Goal: Task Accomplishment & Management: Manage account settings

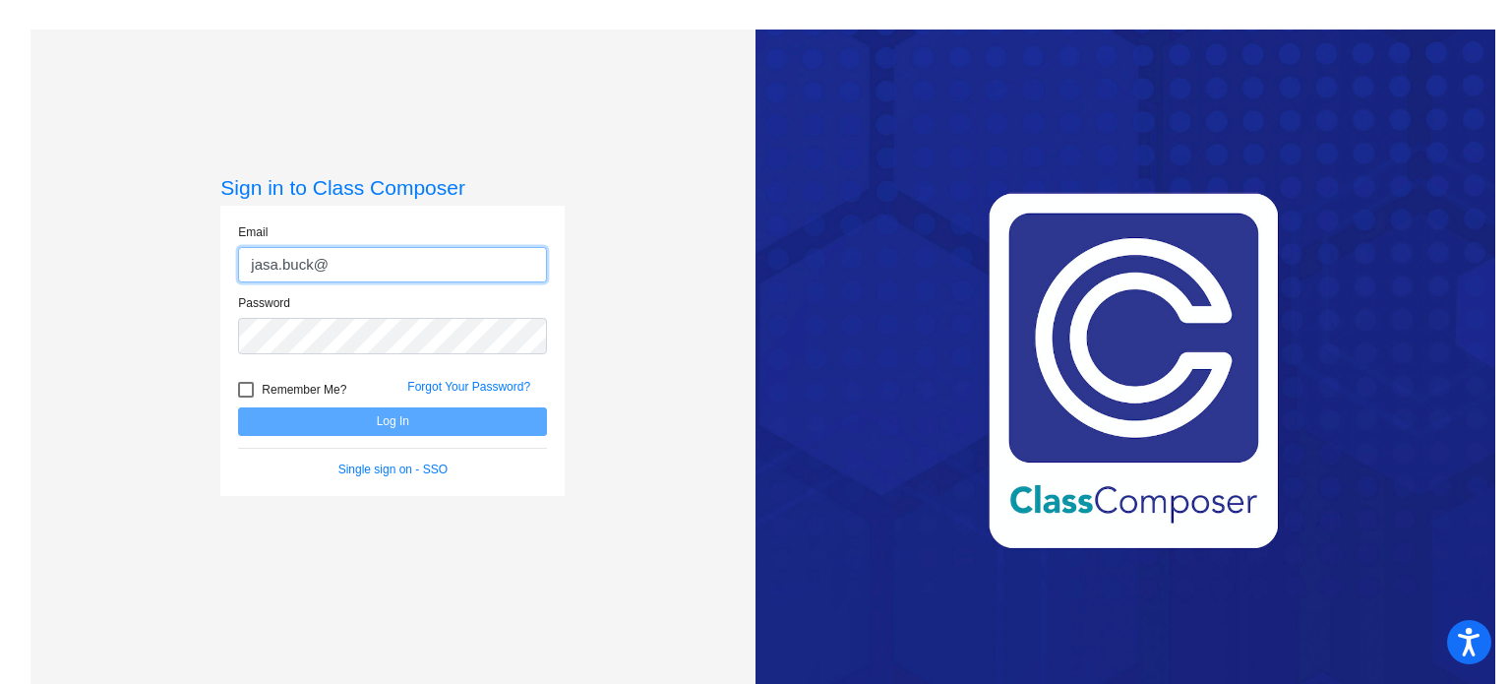
type input "[EMAIL_ADDRESS][DOMAIN_NAME]"
click at [315, 358] on div "Password" at bounding box center [392, 330] width 338 height 72
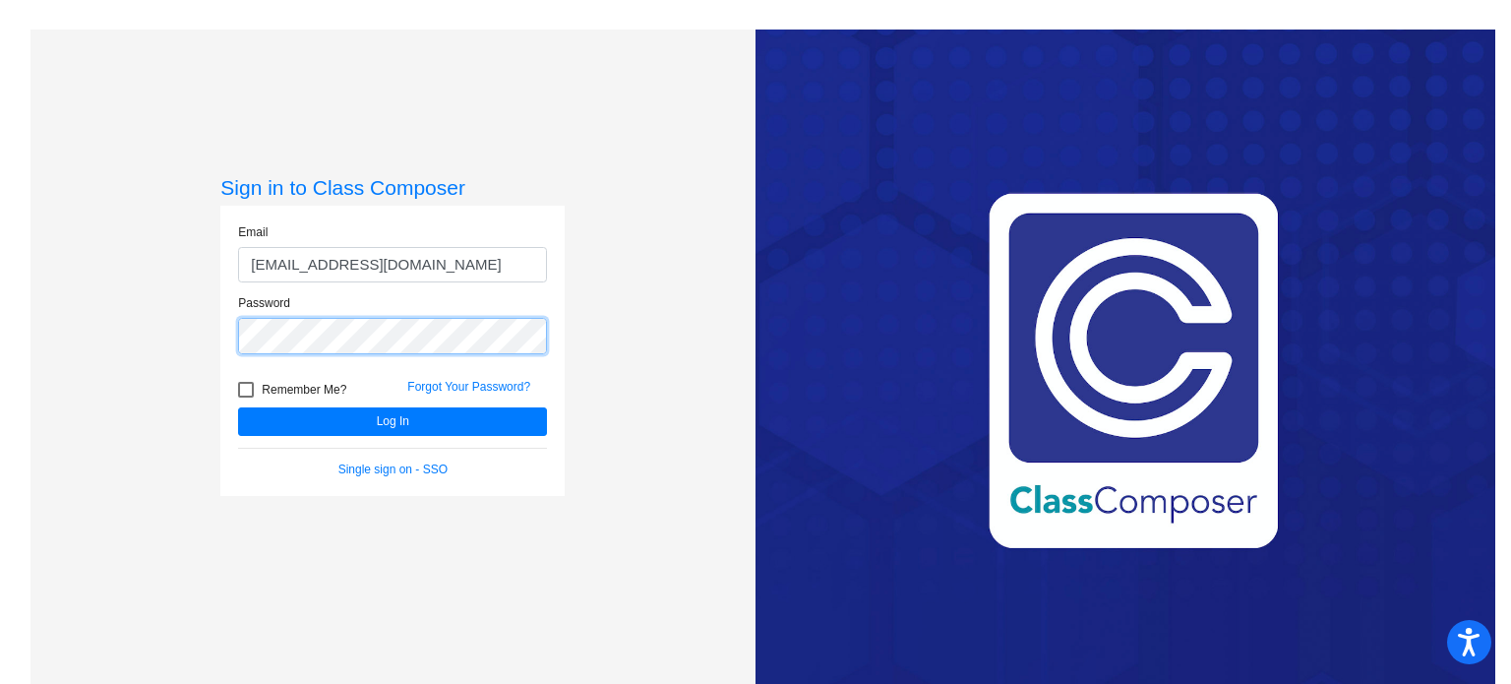
click at [238, 407] on button "Log In" at bounding box center [392, 421] width 309 height 29
click at [438, 385] on link "Forgot Your Password?" at bounding box center [468, 387] width 123 height 14
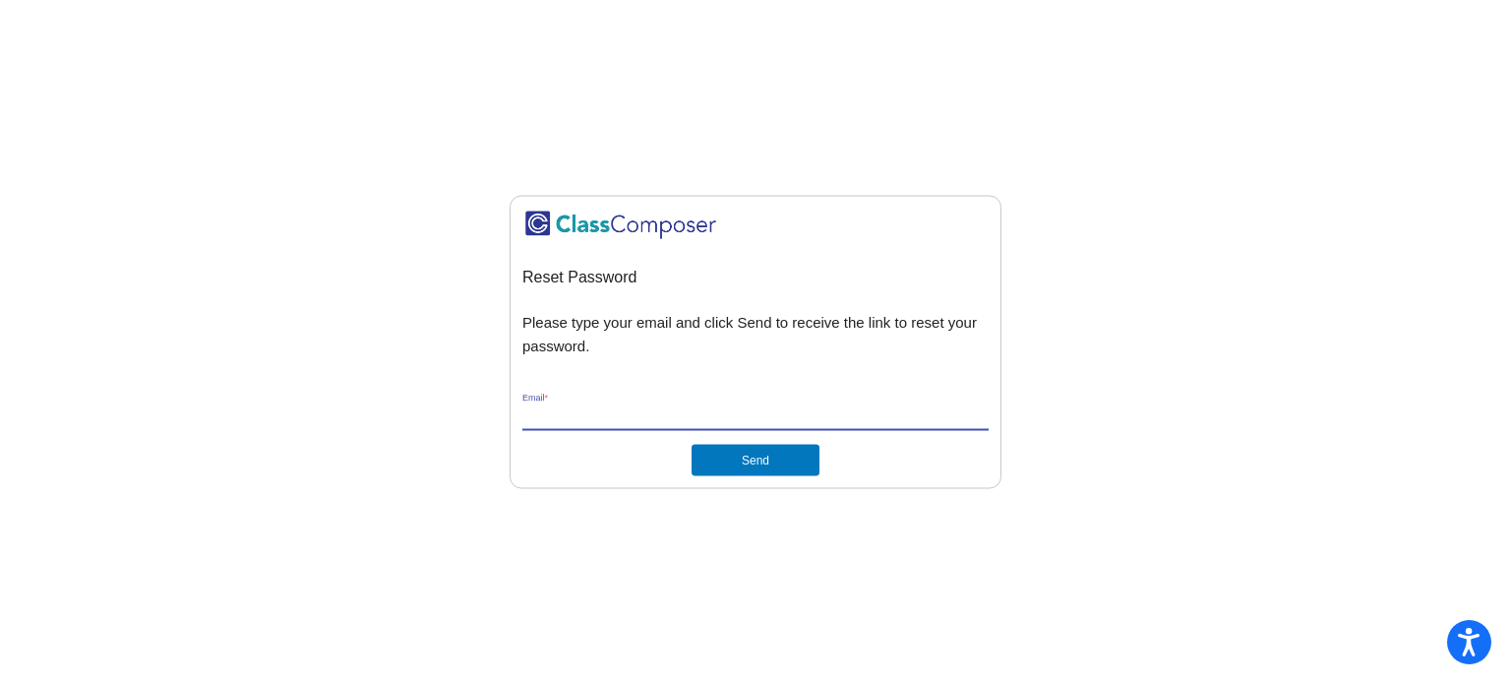
click at [638, 416] on input "Email *" at bounding box center [755, 416] width 466 height 18
type input "[EMAIL_ADDRESS][DOMAIN_NAME]"
click at [764, 463] on button "Send" at bounding box center [756, 460] width 128 height 31
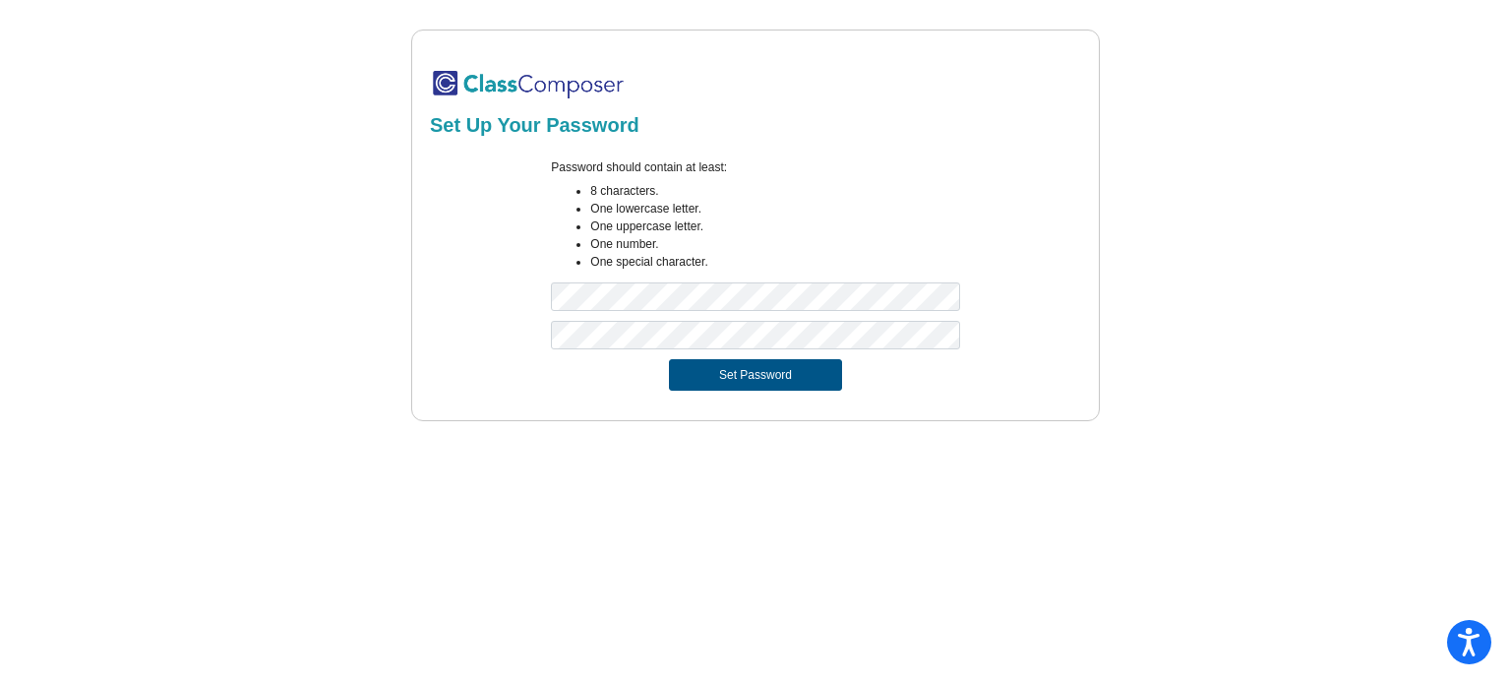
click at [728, 370] on button "Set Password" at bounding box center [755, 374] width 173 height 31
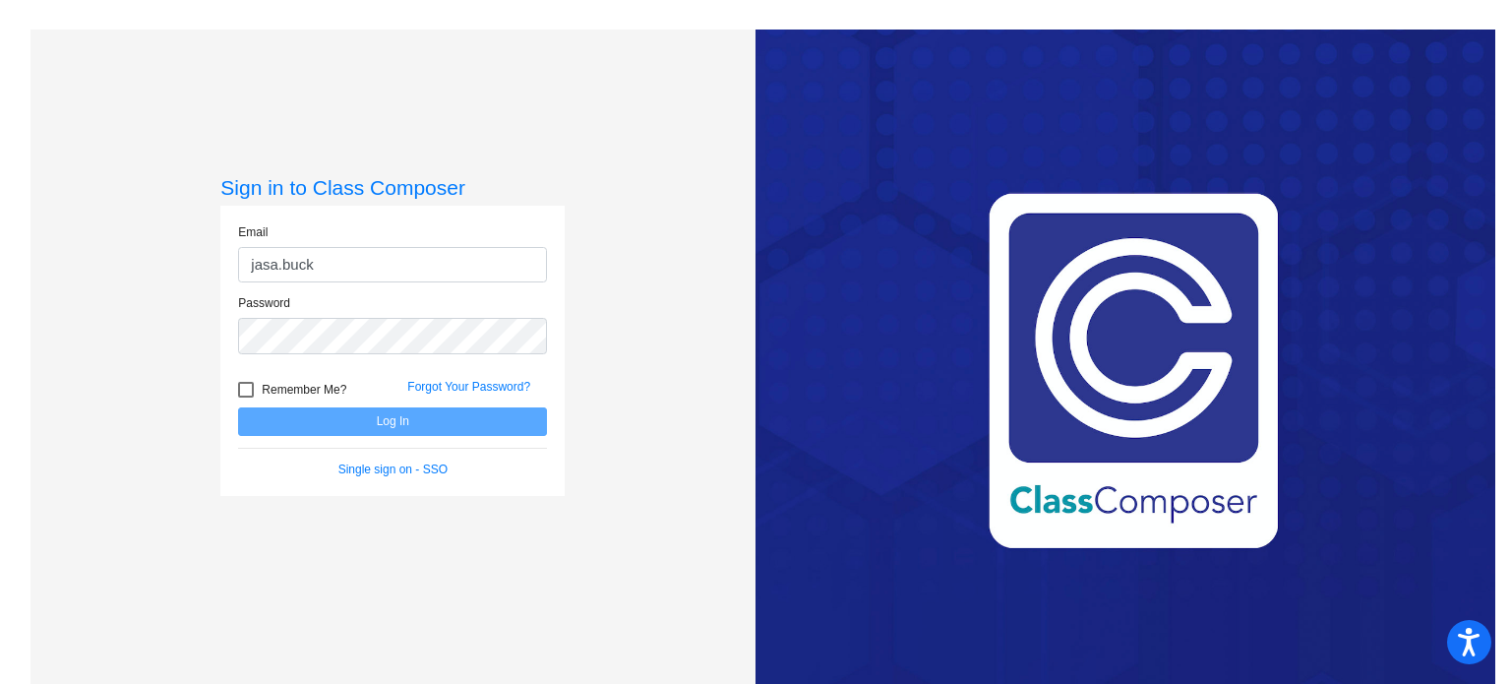
type input "[EMAIL_ADDRESS][DOMAIN_NAME]"
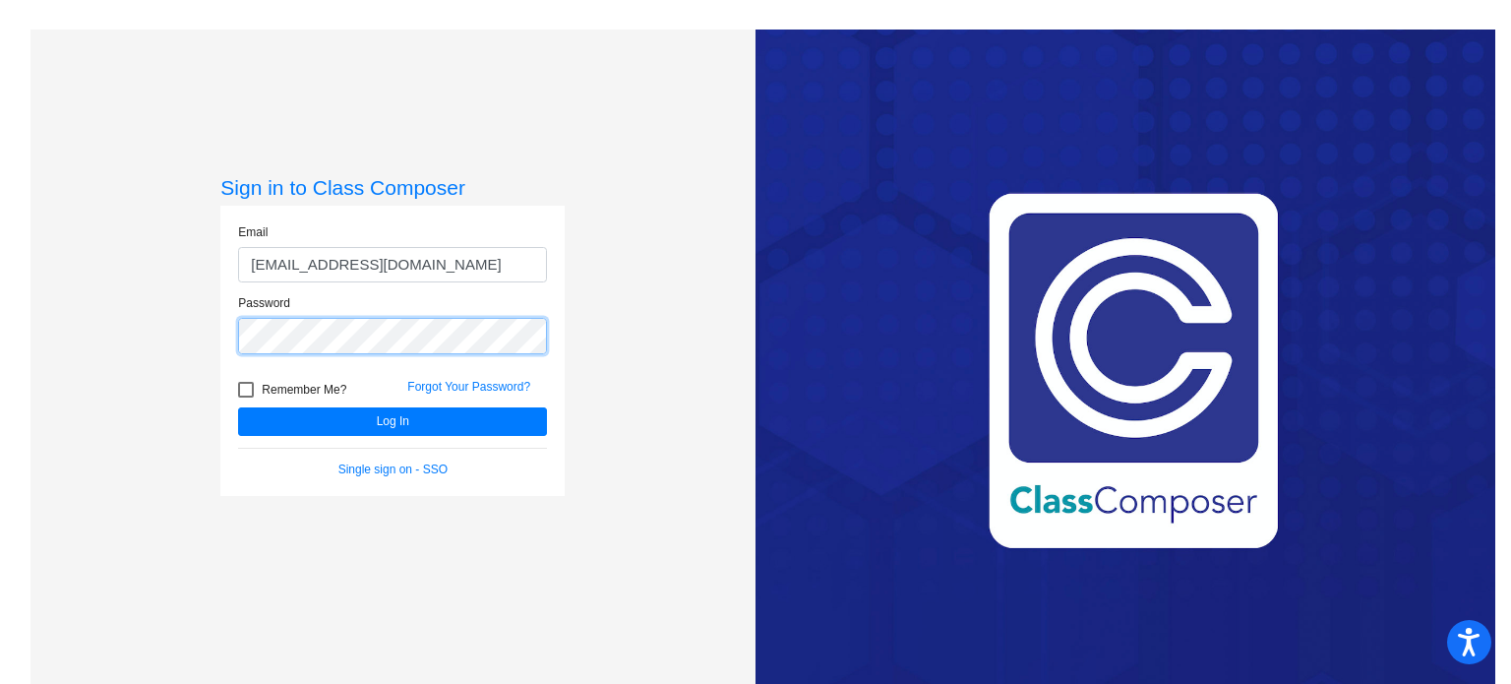
click at [238, 407] on button "Log In" at bounding box center [392, 421] width 309 height 29
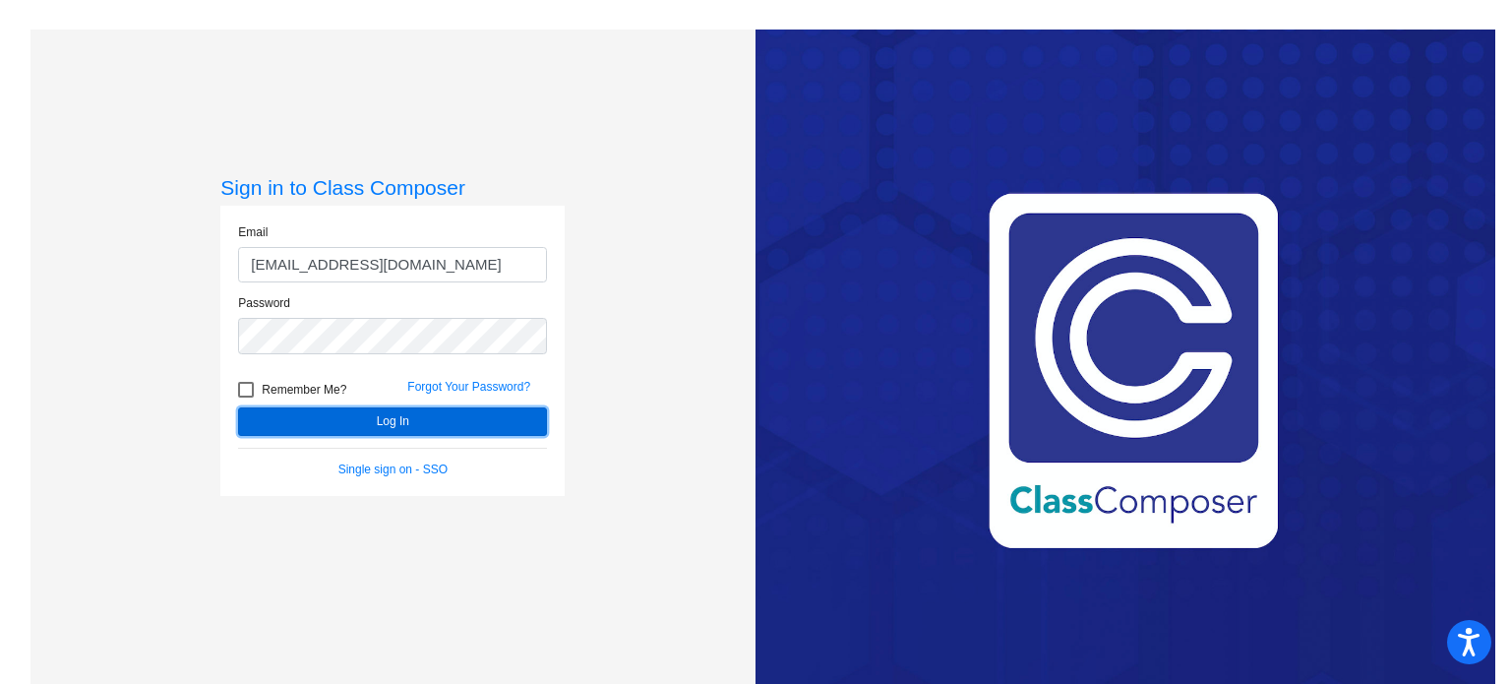
click at [348, 413] on button "Log In" at bounding box center [392, 421] width 309 height 29
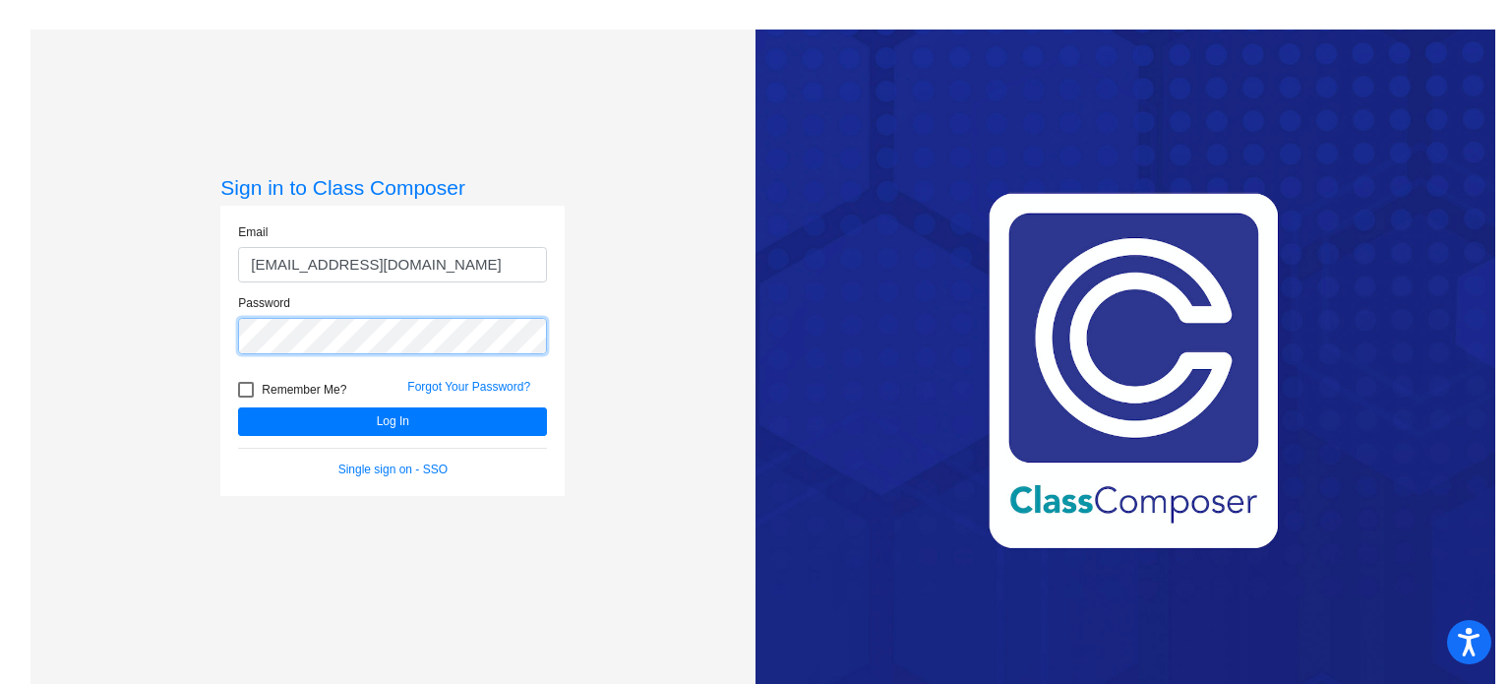
click at [238, 407] on button "Log In" at bounding box center [392, 421] width 309 height 29
